Goal: Information Seeking & Learning: Understand process/instructions

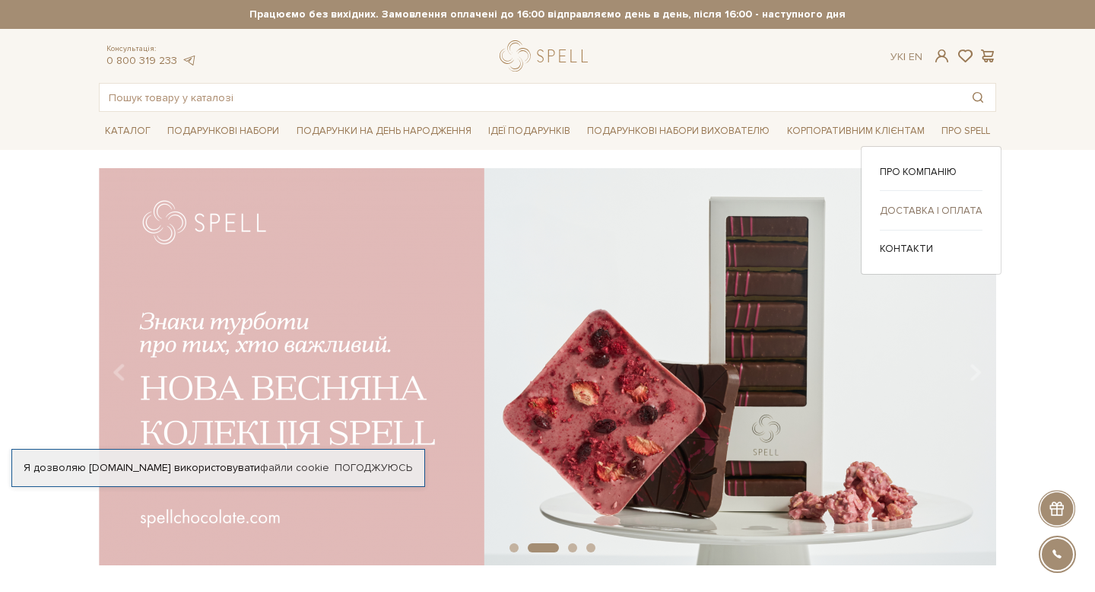
click at [939, 216] on link "Доставка і оплата" at bounding box center [931, 211] width 103 height 14
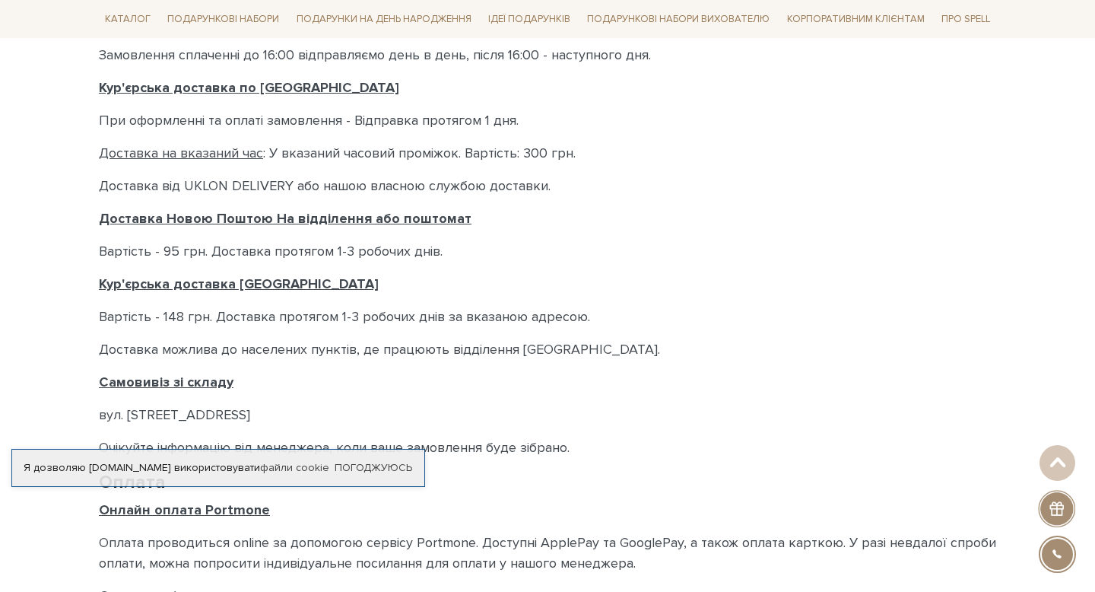
scroll to position [550, 0]
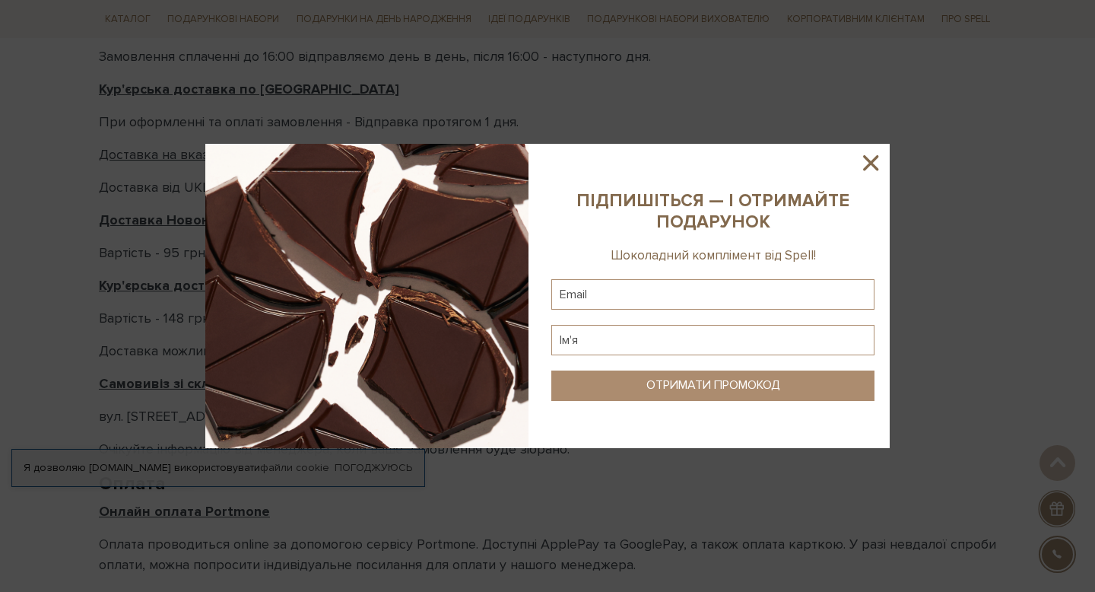
click at [872, 163] on icon at bounding box center [870, 162] width 15 height 15
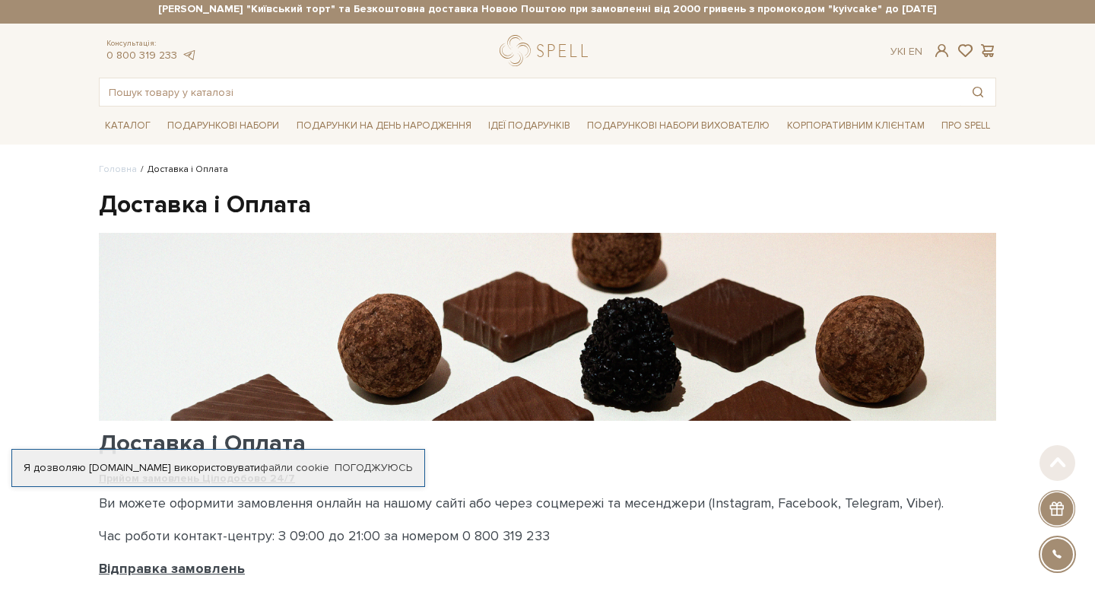
scroll to position [0, 0]
